Goal: Task Accomplishment & Management: Manage account settings

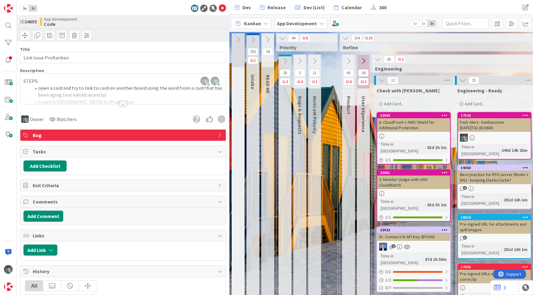
scroll to position [0, 758]
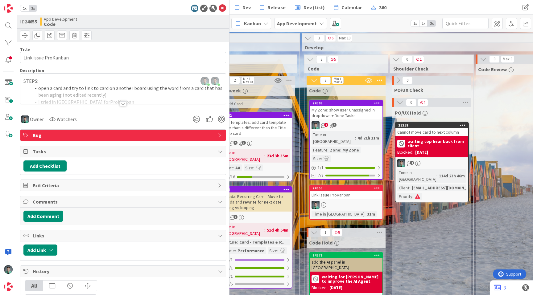
click at [365, 124] on div "2 5" at bounding box center [346, 126] width 73 height 8
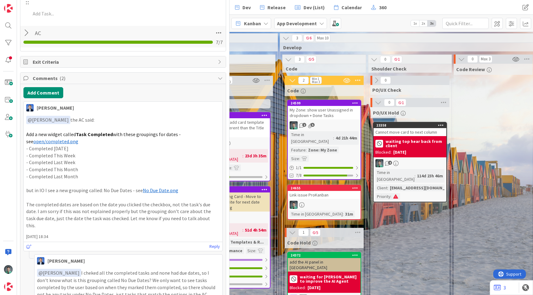
scroll to position [0, 777]
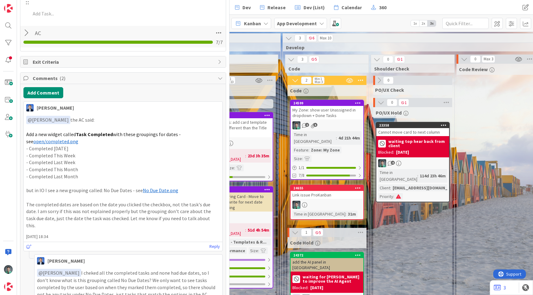
click at [357, 186] on icon at bounding box center [358, 188] width 6 height 4
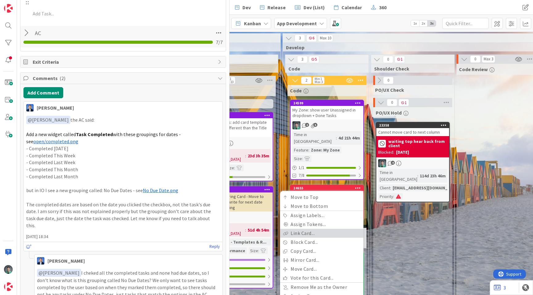
click at [326, 229] on link "Link Card..." at bounding box center [321, 233] width 83 height 9
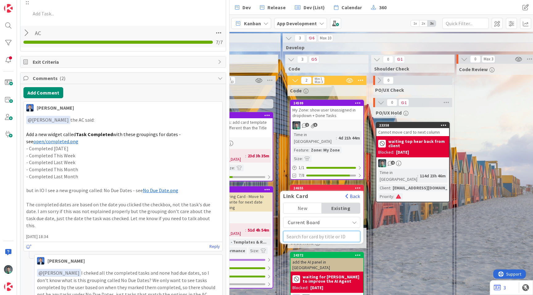
click at [316, 231] on input "text" at bounding box center [321, 236] width 77 height 11
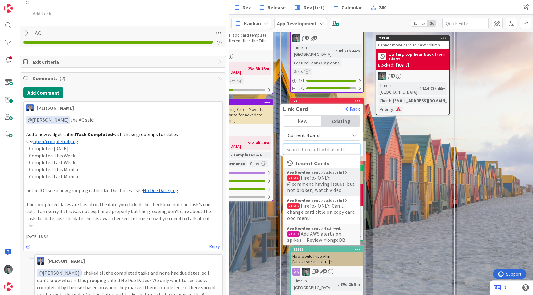
scroll to position [89, 777]
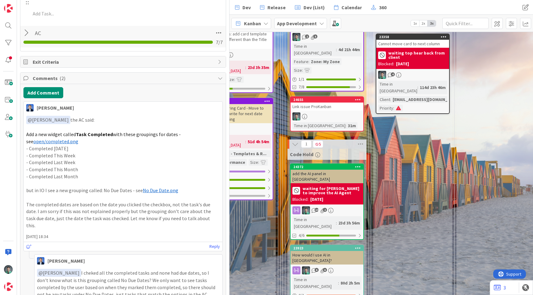
click at [357, 97] on icon at bounding box center [358, 99] width 6 height 4
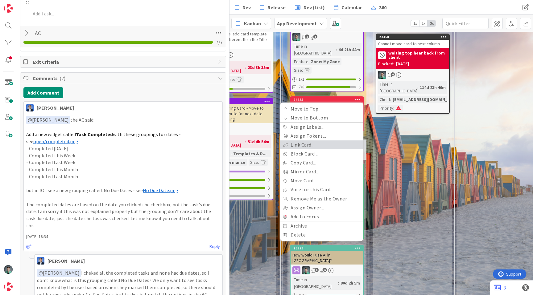
click at [321, 141] on link "Link Card..." at bounding box center [321, 145] width 83 height 9
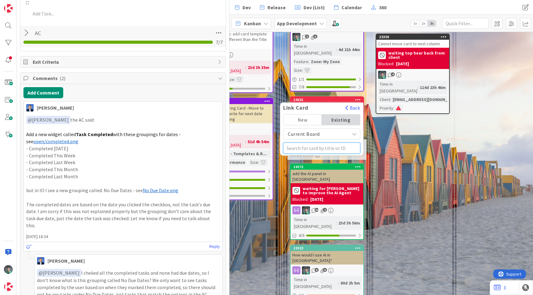
click at [304, 143] on input "text" at bounding box center [321, 148] width 77 height 11
click at [307, 131] on span "Current Board" at bounding box center [304, 134] width 32 height 6
click at [305, 155] on span "All Boards" at bounding box center [321, 159] width 70 height 9
click at [316, 143] on input "7.11.1" at bounding box center [321, 148] width 77 height 11
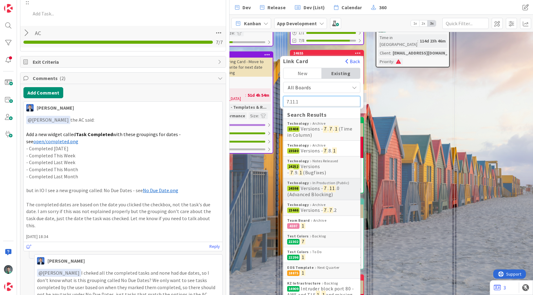
scroll to position [130, 777]
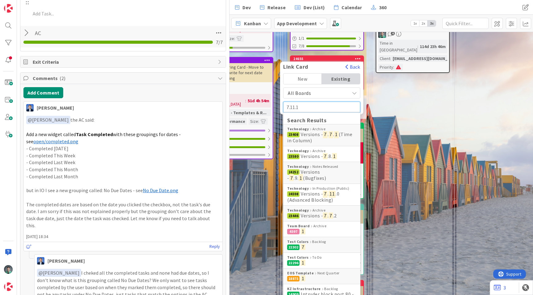
click at [307, 102] on input "7.11.1" at bounding box center [321, 107] width 77 height 11
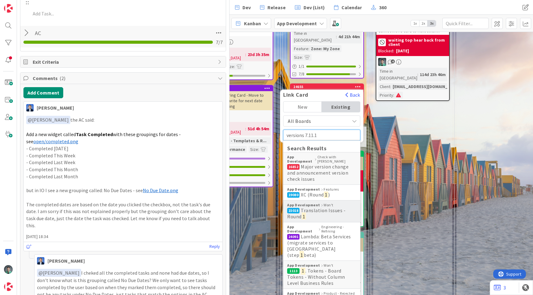
scroll to position [101, 777]
type input "7.11.1"
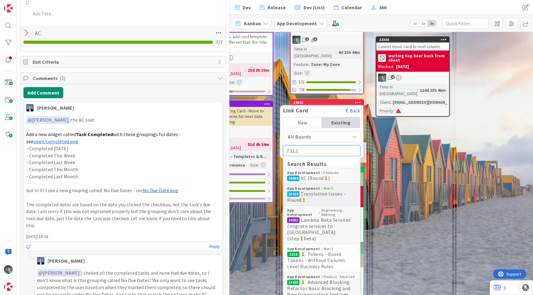
scroll to position [66, 777]
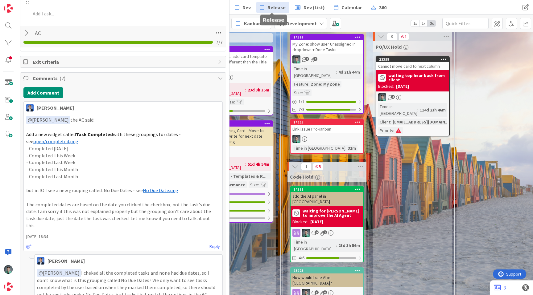
click at [271, 8] on span "Release" at bounding box center [276, 7] width 18 height 7
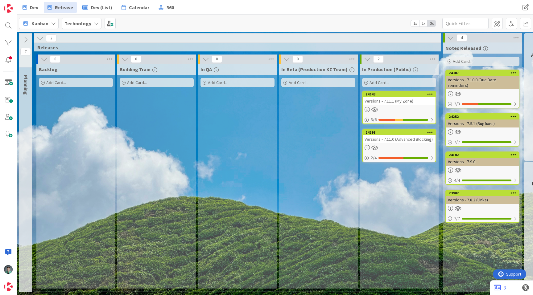
click at [429, 93] on icon at bounding box center [430, 94] width 6 height 4
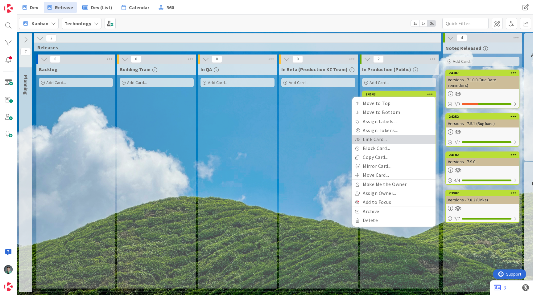
click at [391, 142] on link "Link Card..." at bounding box center [393, 139] width 83 height 9
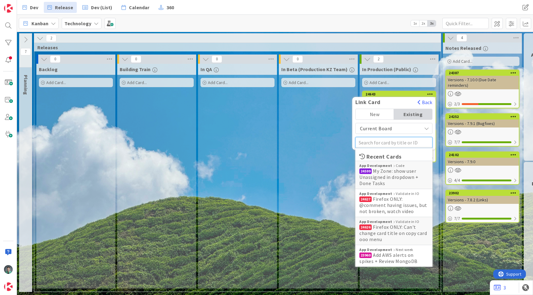
click at [389, 144] on input "text" at bounding box center [393, 142] width 77 height 11
click at [390, 144] on input "text" at bounding box center [393, 142] width 77 height 11
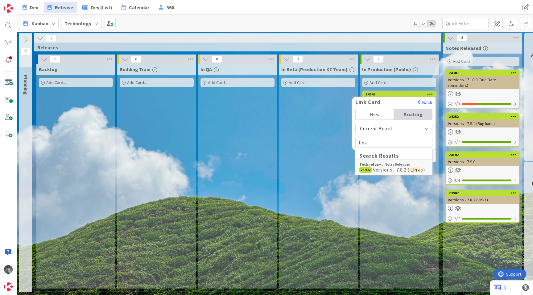
click at [388, 129] on span "Current Board" at bounding box center [376, 129] width 32 height 6
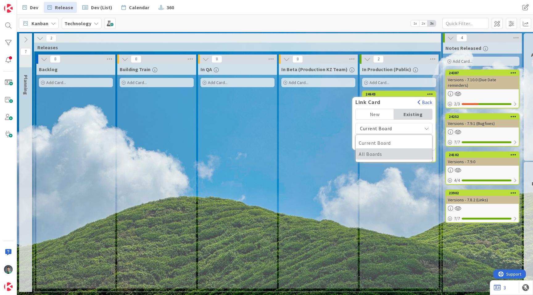
click at [385, 150] on span "All Boards" at bounding box center [394, 154] width 70 height 9
click at [385, 144] on input "link" at bounding box center [393, 142] width 77 height 11
type input "prokanban"
click at [380, 116] on div "New" at bounding box center [375, 114] width 38 height 10
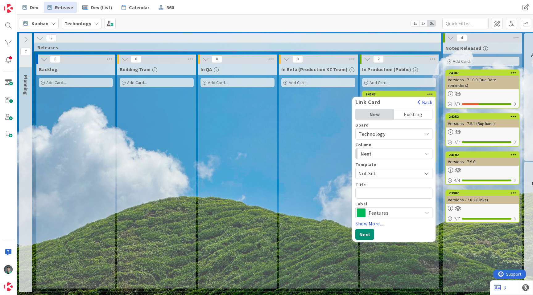
click at [411, 116] on div "Existing" at bounding box center [413, 114] width 38 height 10
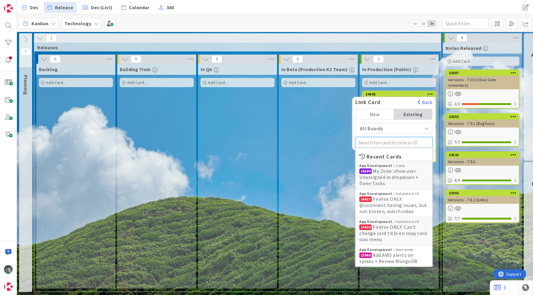
click at [379, 145] on input "text" at bounding box center [393, 142] width 77 height 11
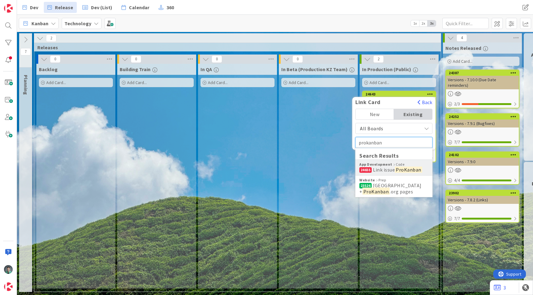
type input "prokanban"
click at [396, 170] on mark "ProKanban" at bounding box center [408, 170] width 27 height 8
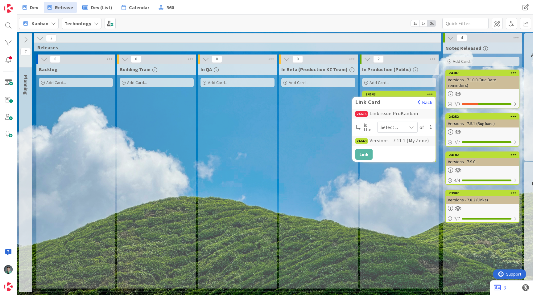
click at [400, 126] on span "Select..." at bounding box center [392, 127] width 23 height 9
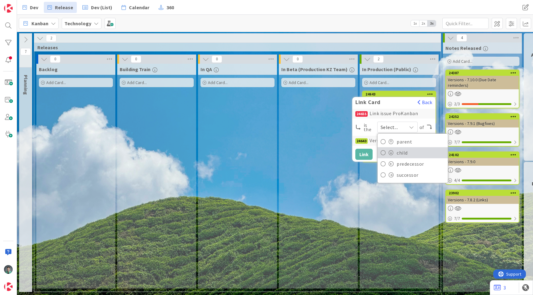
click at [401, 150] on span "child" at bounding box center [421, 152] width 48 height 9
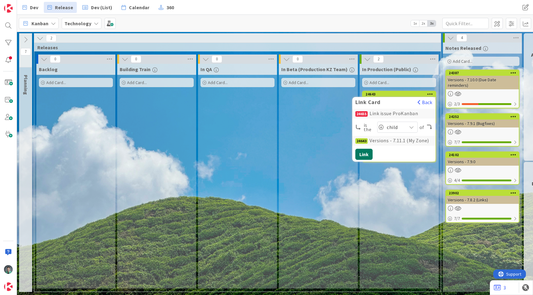
click at [365, 154] on button "Link" at bounding box center [363, 154] width 17 height 11
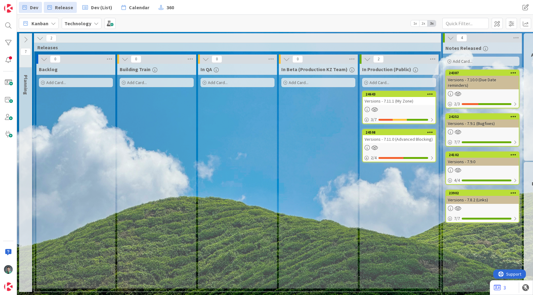
click at [36, 8] on span "Dev" at bounding box center [34, 7] width 8 height 7
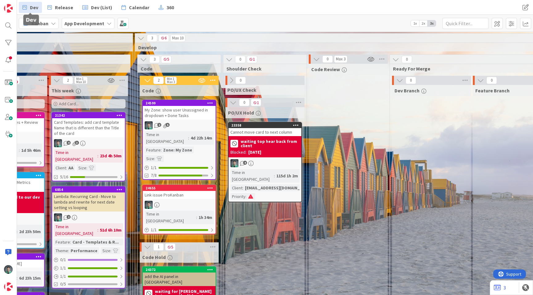
scroll to position [0, 716]
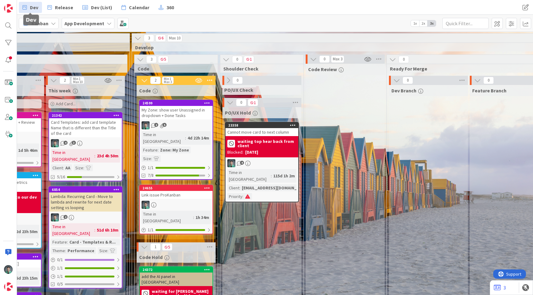
click at [209, 80] on icon at bounding box center [210, 80] width 8 height 9
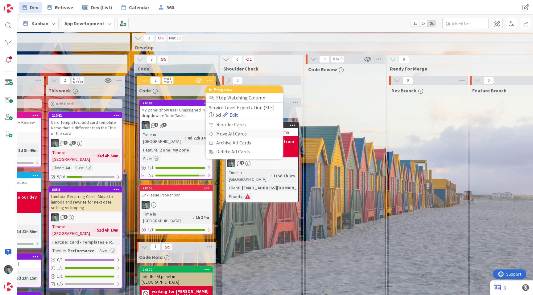
click at [233, 131] on div "Move All Cards" at bounding box center [244, 134] width 77 height 9
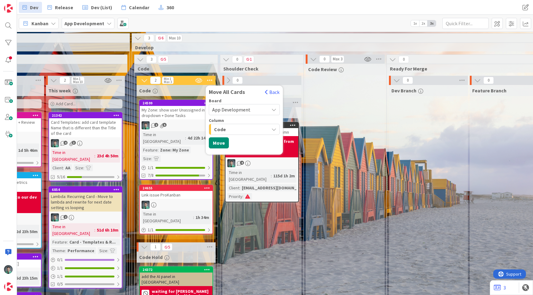
click at [238, 128] on div "Code" at bounding box center [240, 130] width 56 height 10
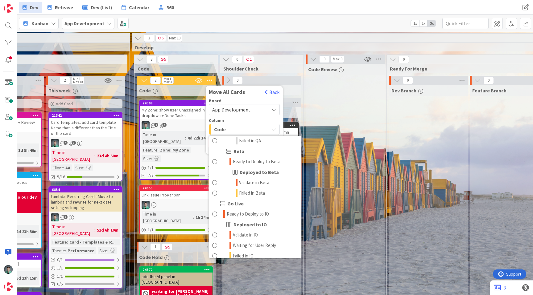
scroll to position [806, 0]
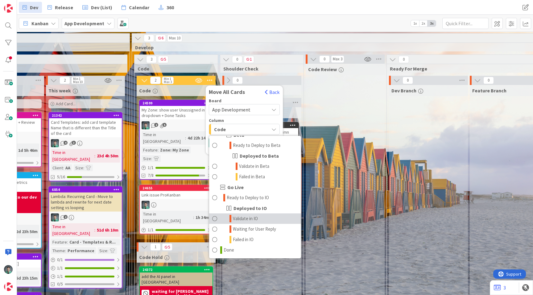
click at [246, 218] on span "Validate in IO" at bounding box center [245, 218] width 25 height 7
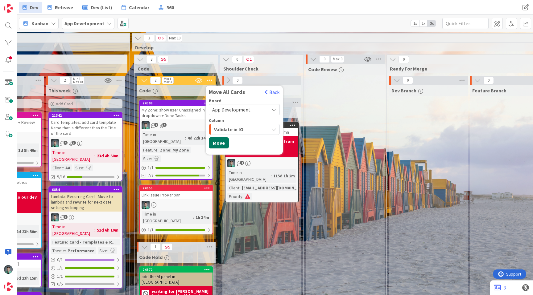
click at [221, 143] on button "Move" at bounding box center [219, 143] width 20 height 11
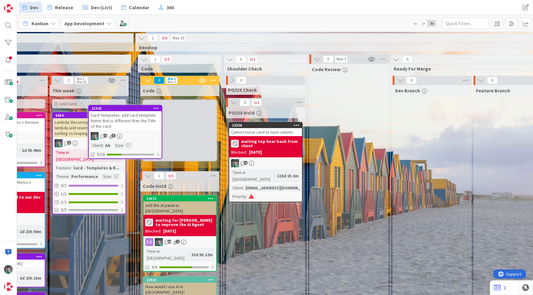
scroll to position [0, 712]
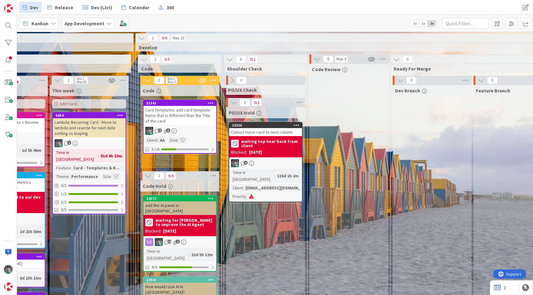
drag, startPoint x: 109, startPoint y: 136, endPoint x: 226, endPoint y: 16, distance: 167.1
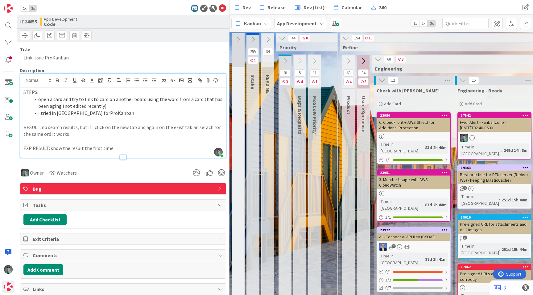
scroll to position [0, 682]
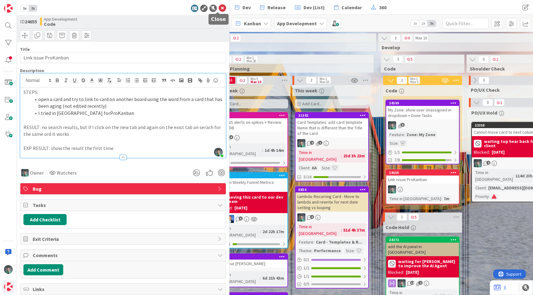
click at [219, 7] on icon at bounding box center [222, 8] width 7 height 7
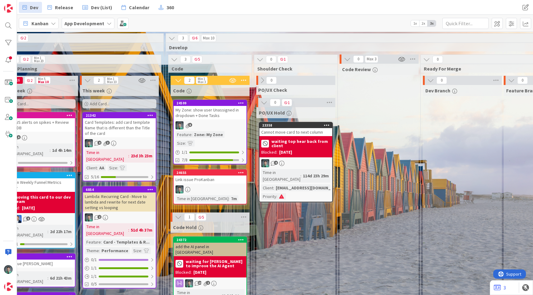
click at [43, 23] on span "Kanban" at bounding box center [39, 23] width 17 height 7
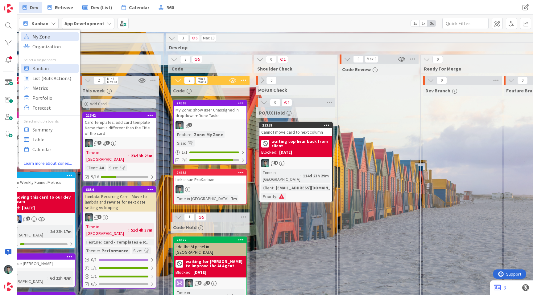
click at [42, 33] on span "My Zone" at bounding box center [54, 36] width 44 height 9
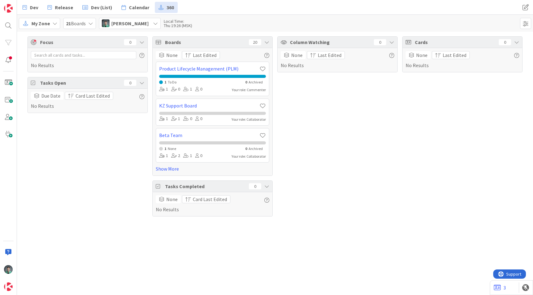
click at [135, 25] on span "[PERSON_NAME]" at bounding box center [129, 23] width 37 height 7
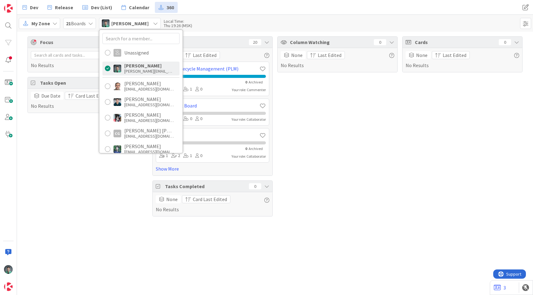
click at [313, 131] on div "Column Watching 0 None Last Edited No Results" at bounding box center [337, 126] width 120 height 180
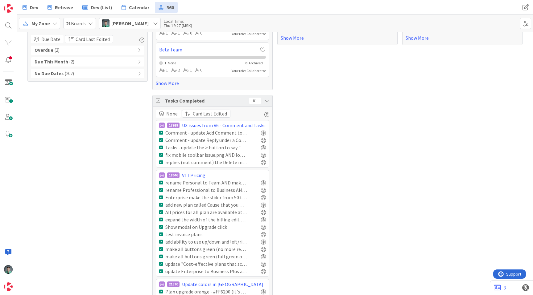
scroll to position [86, 0]
click at [163, 113] on div "None" at bounding box center [168, 113] width 25 height 8
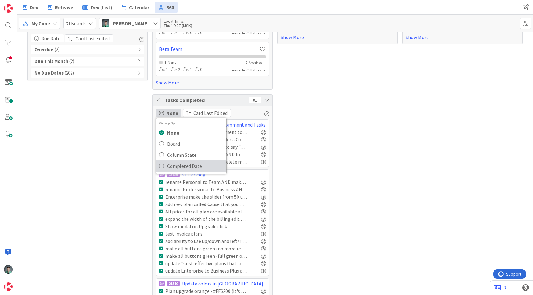
click at [179, 165] on span "Completed Date" at bounding box center [195, 166] width 56 height 9
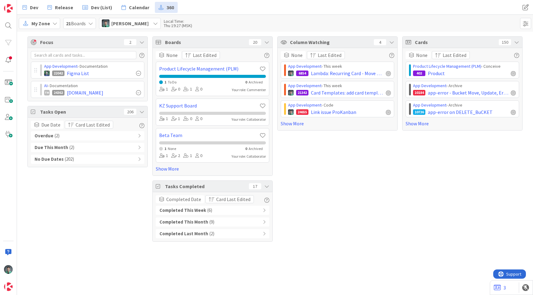
scroll to position [0, 0]
click at [126, 23] on span "[PERSON_NAME]" at bounding box center [129, 23] width 37 height 7
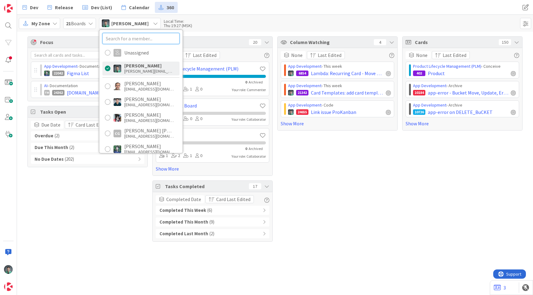
click at [142, 38] on input "text" at bounding box center [140, 38] width 77 height 11
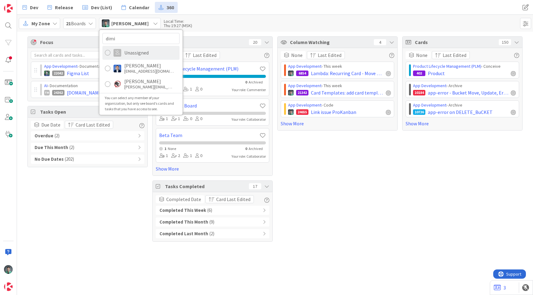
click at [146, 52] on div "Unassigned" at bounding box center [136, 53] width 24 height 6
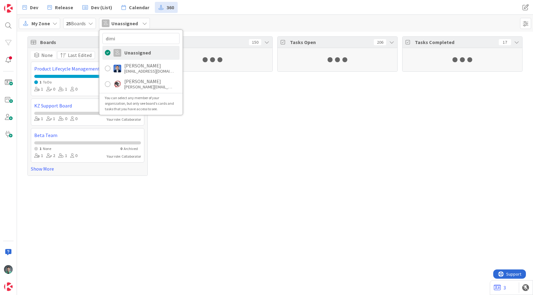
click at [367, 23] on div "My Zone 25 Boards Unassigned dimi Unassigned Dimitri Ponomareff dimitri@kanbanz…" at bounding box center [275, 23] width 516 height 17
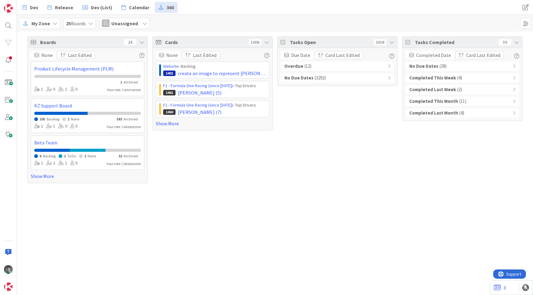
click at [439, 69] on span "( 38 )" at bounding box center [442, 66] width 7 height 7
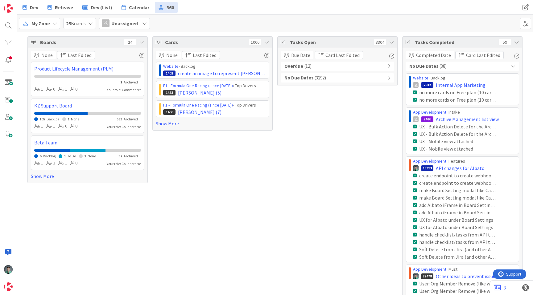
click at [129, 26] on span "Unassigned" at bounding box center [124, 23] width 27 height 7
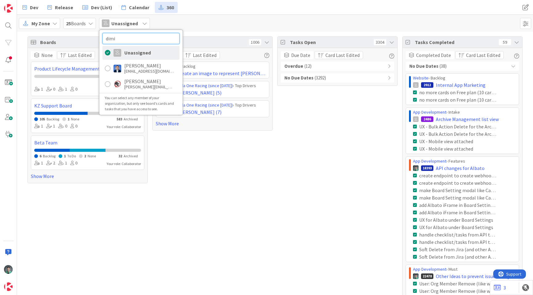
click at [140, 36] on input "dimi" at bounding box center [140, 38] width 77 height 11
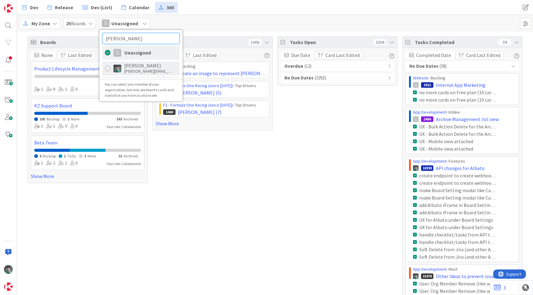
type input "vlad"
click at [130, 69] on div "vlad@kanbanzone.com" at bounding box center [148, 71] width 49 height 6
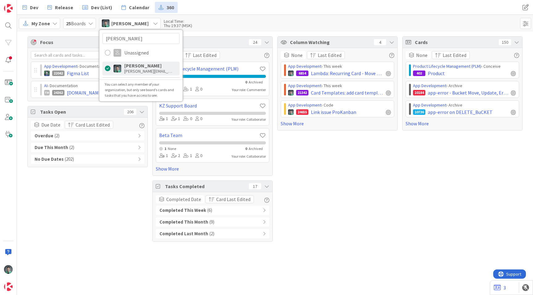
click at [360, 208] on div "Column Watching 4 None Last Edited App Development › This week 6854 Lambda: Rec…" at bounding box center [337, 139] width 120 height 206
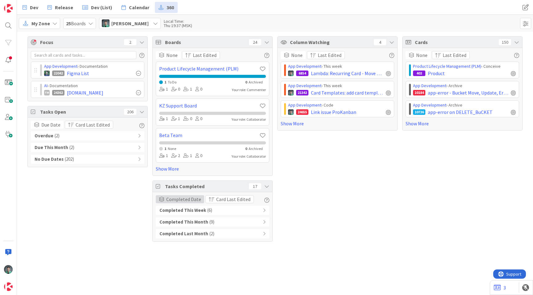
click at [184, 201] on span "Completed Date" at bounding box center [183, 199] width 35 height 7
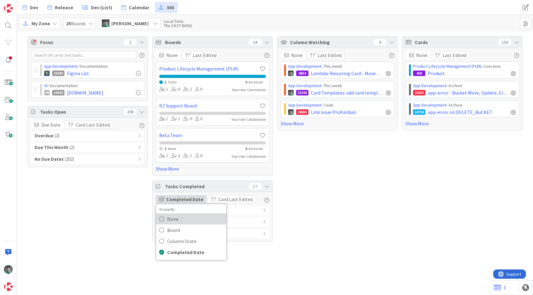
click at [180, 218] on span "None" at bounding box center [195, 219] width 56 height 9
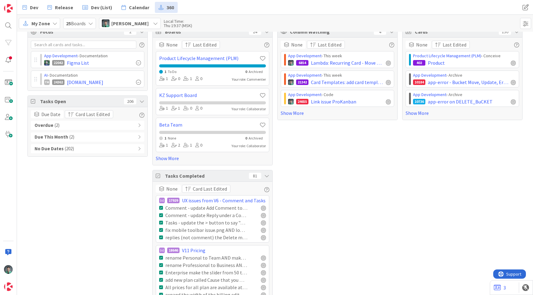
scroll to position [6, 0]
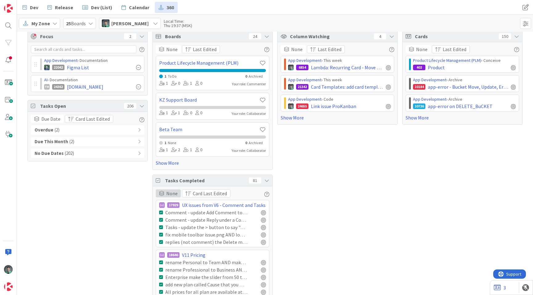
click at [163, 196] on div "None" at bounding box center [168, 194] width 25 height 8
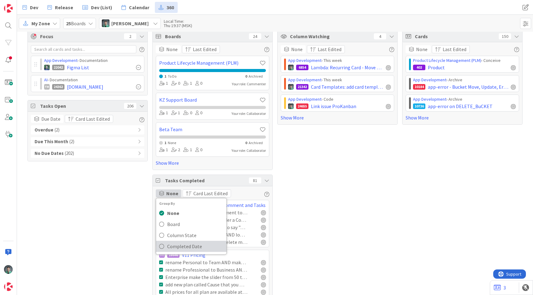
click at [175, 244] on span "Completed Date" at bounding box center [195, 246] width 56 height 9
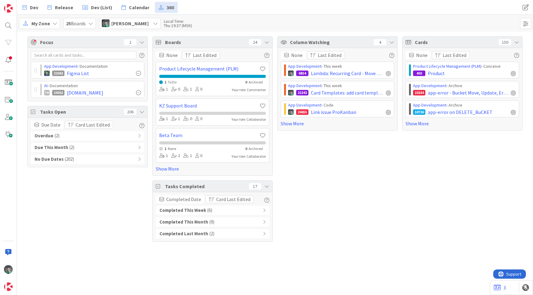
click at [85, 23] on span "25 Boards" at bounding box center [76, 23] width 20 height 7
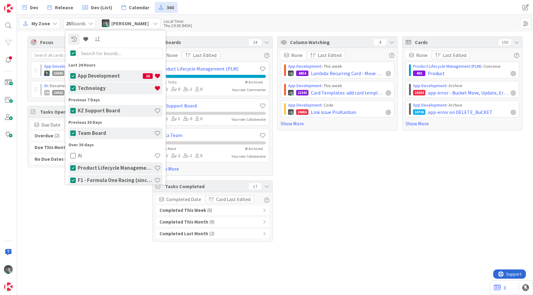
click at [73, 52] on icon at bounding box center [73, 53] width 6 height 6
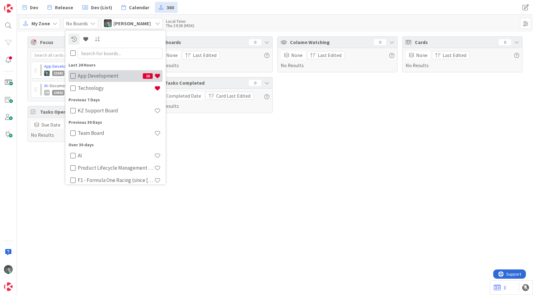
click at [73, 77] on icon at bounding box center [73, 76] width 6 height 6
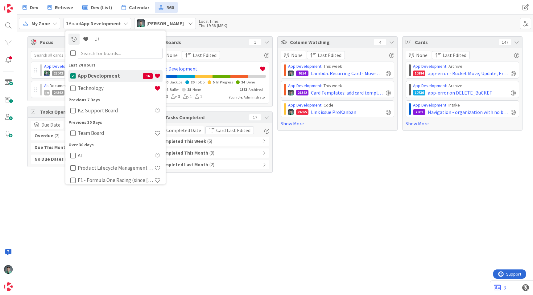
click at [218, 164] on div "Completed Last Month ( 2 )" at bounding box center [212, 164] width 113 height 9
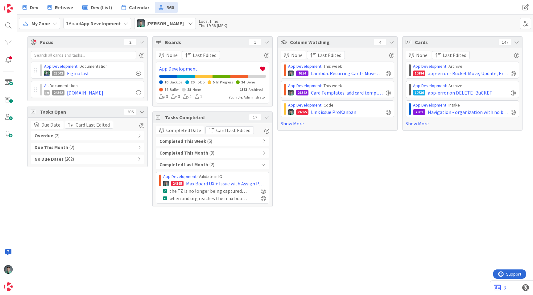
click at [222, 154] on div "Completed This Month ( 9 )" at bounding box center [212, 153] width 113 height 9
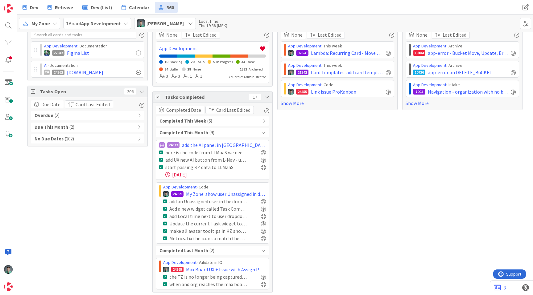
scroll to position [23, 0]
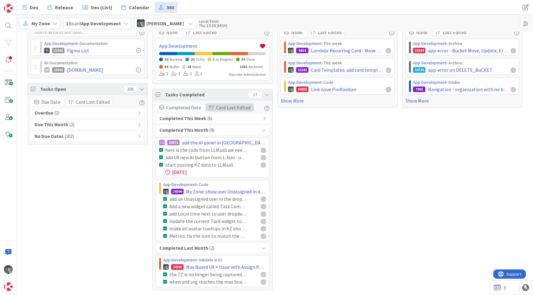
click at [210, 107] on span "button" at bounding box center [212, 107] width 6 height 5
click at [183, 109] on span "Completed Date" at bounding box center [183, 107] width 35 height 7
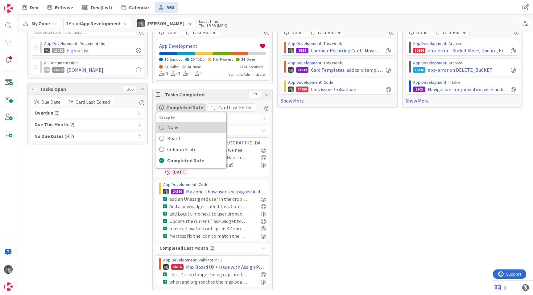
click at [175, 128] on span "None" at bounding box center [195, 127] width 56 height 9
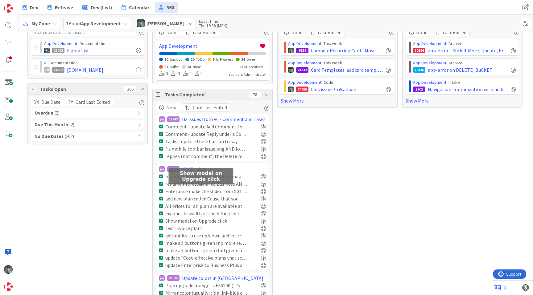
scroll to position [96, 0]
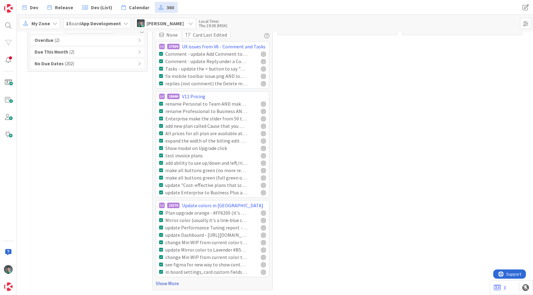
click at [171, 284] on link "Show More" at bounding box center [212, 283] width 113 height 7
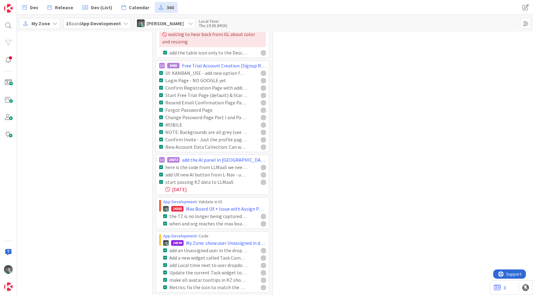
scroll to position [652, 0]
